Goal: Navigation & Orientation: Understand site structure

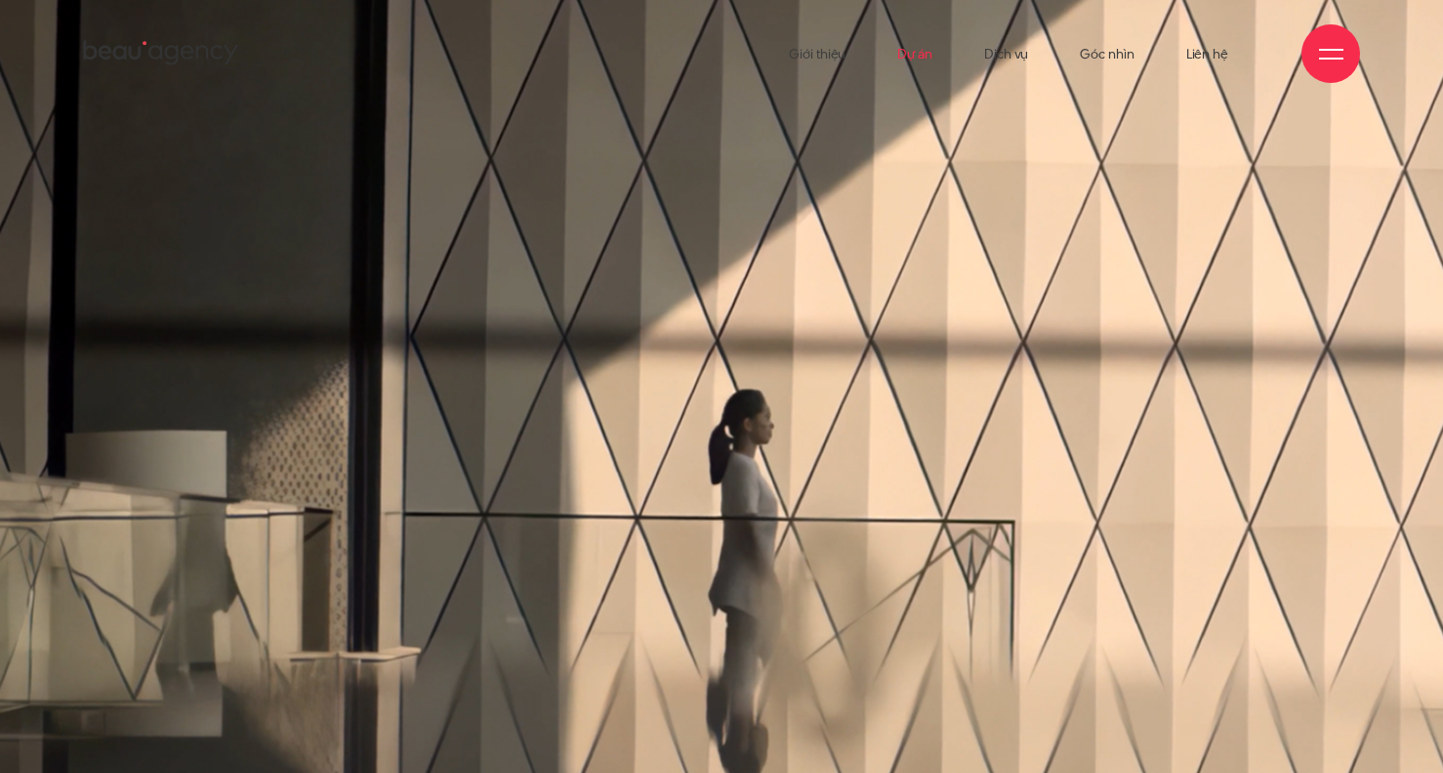
click at [917, 54] on link "Dự án" at bounding box center [914, 53] width 35 height 107
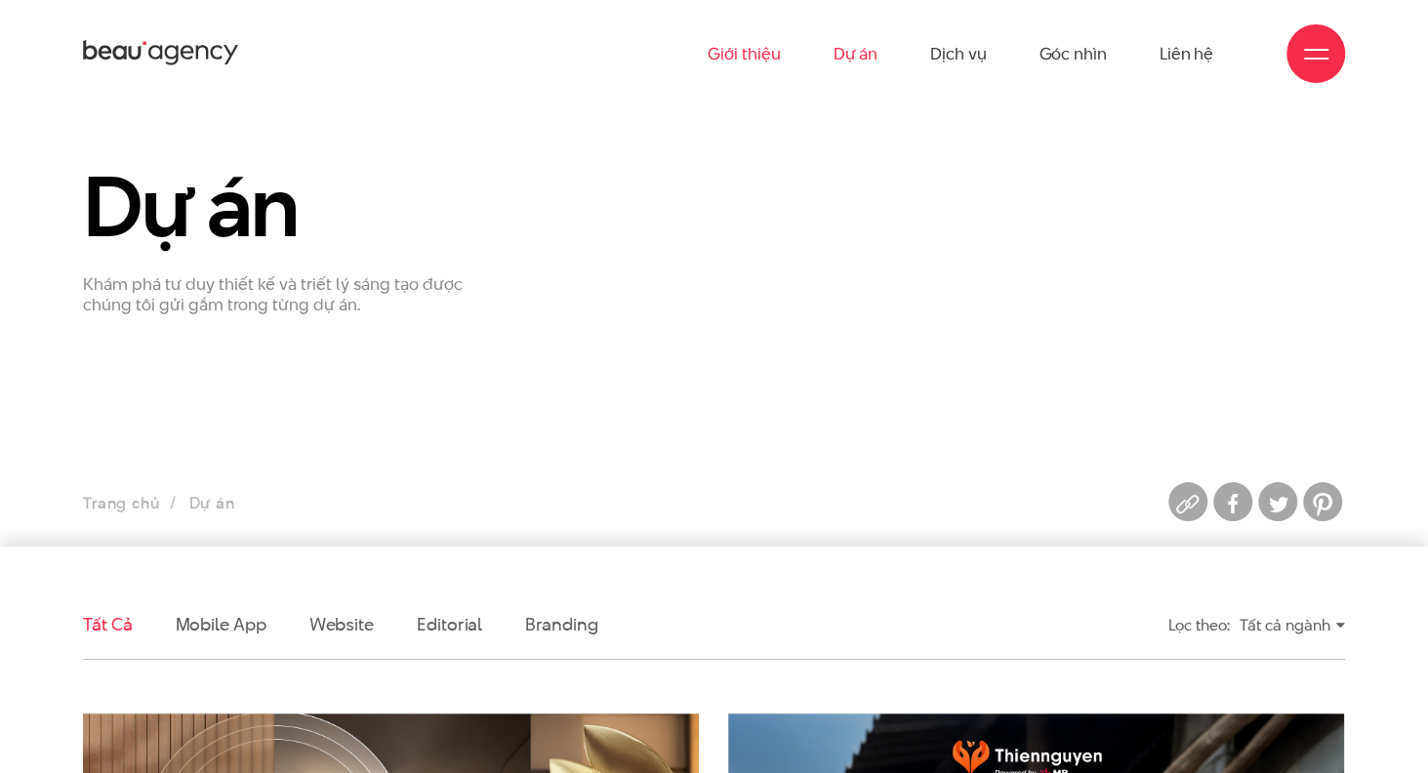
click at [738, 48] on link "Giới thiệu" at bounding box center [744, 53] width 72 height 107
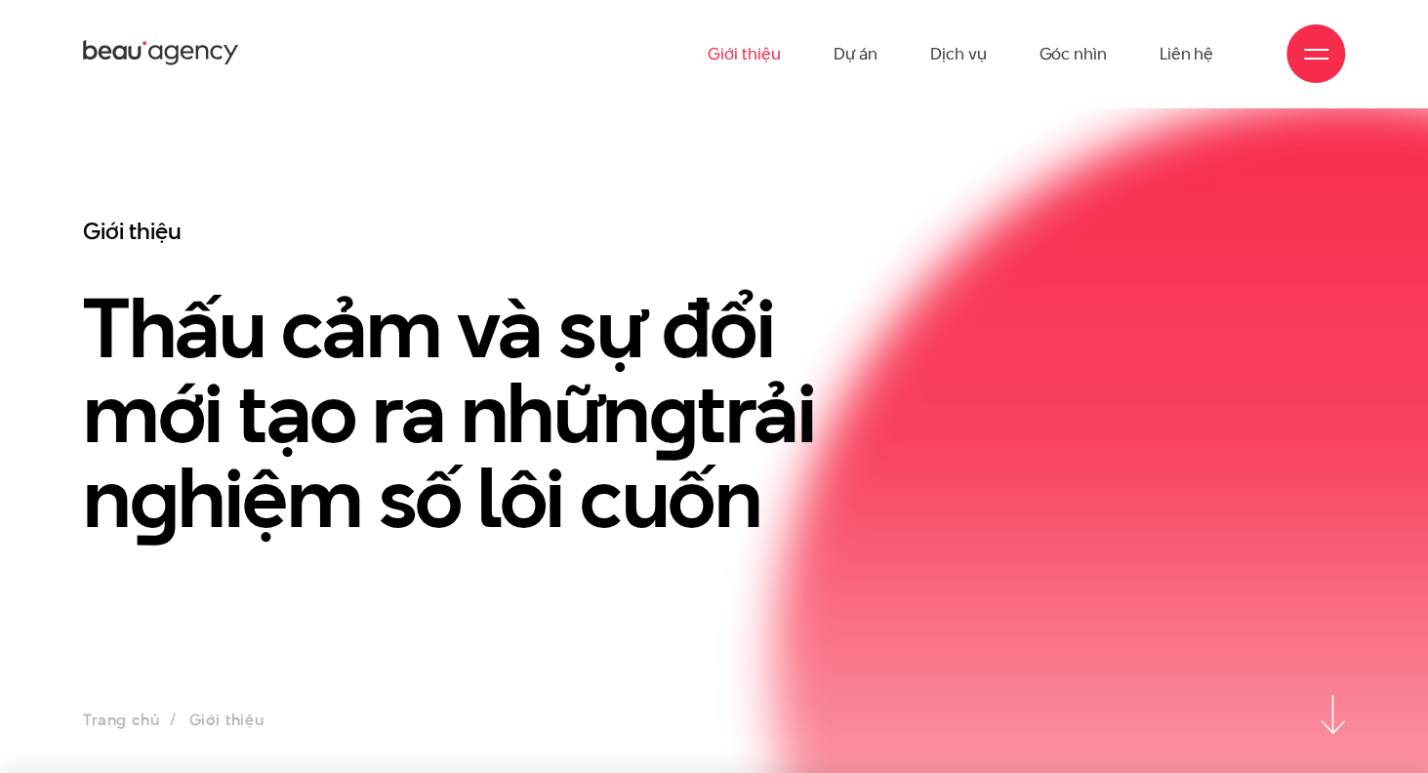
click at [127, 46] on icon at bounding box center [161, 53] width 156 height 30
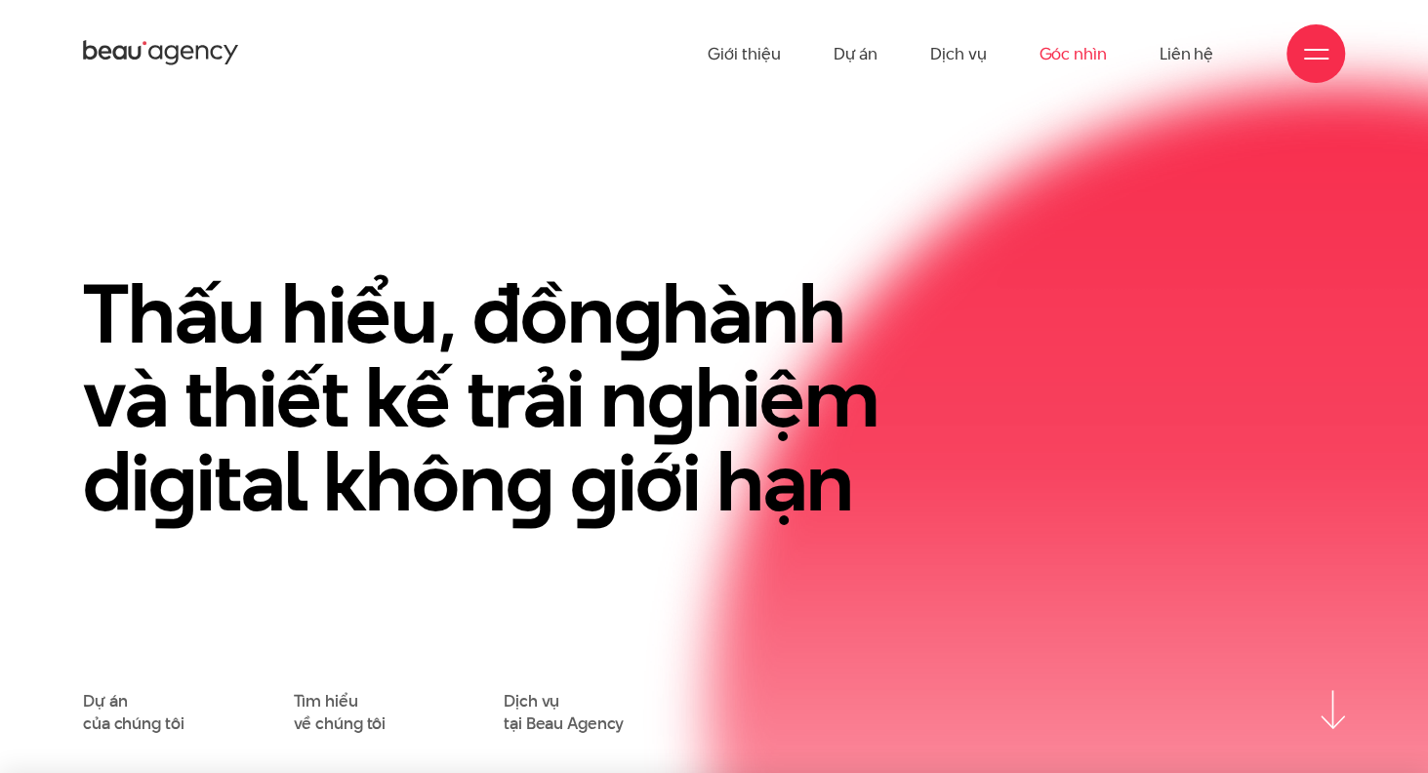
click at [1077, 50] on link "Góc nhìn" at bounding box center [1072, 53] width 67 height 107
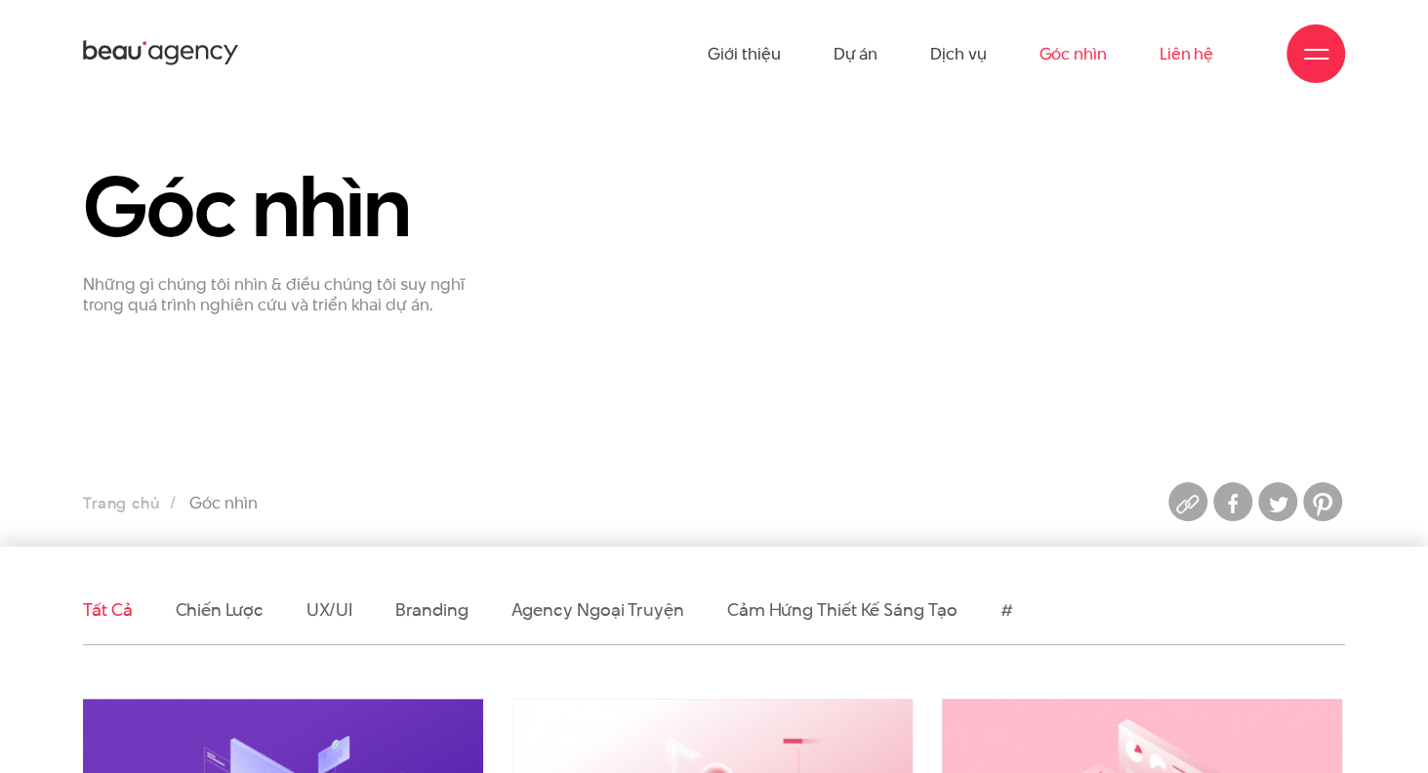
click at [1176, 62] on link "Liên hệ" at bounding box center [1187, 53] width 54 height 107
